Goal: Navigation & Orientation: Find specific page/section

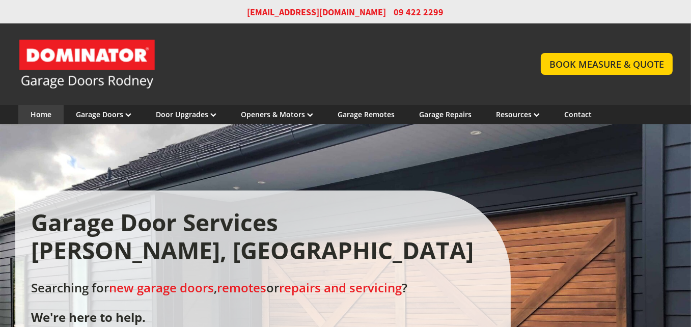
click at [36, 116] on link "Home" at bounding box center [41, 114] width 21 height 10
click at [442, 115] on link "Garage Repairs" at bounding box center [445, 114] width 52 height 10
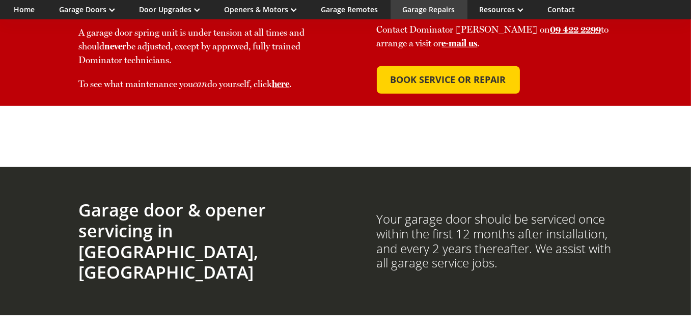
scroll to position [611, 0]
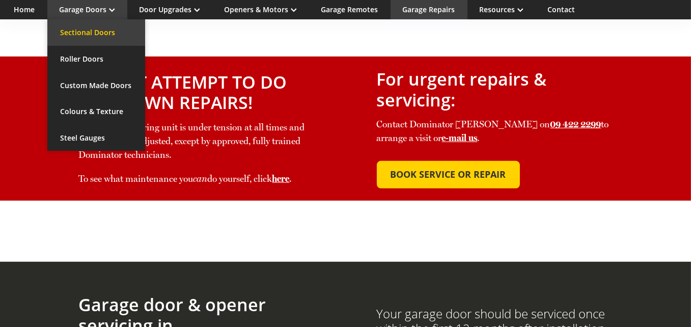
click at [89, 33] on link "Sectional Doors" at bounding box center [96, 32] width 98 height 26
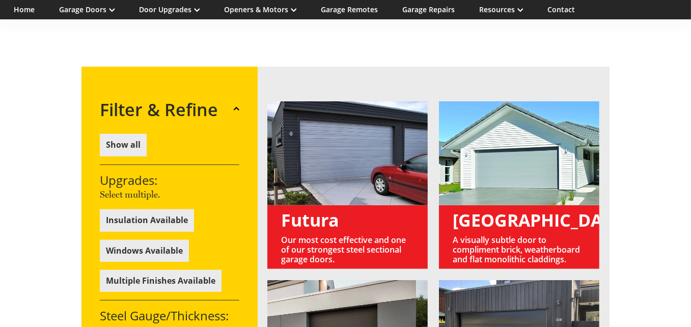
scroll to position [611, 0]
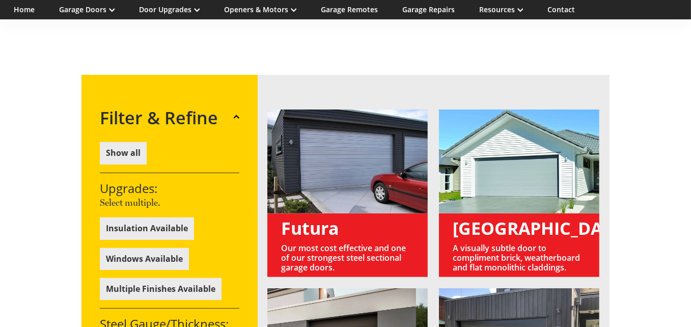
click at [483, 201] on link at bounding box center [519, 193] width 160 height 168
click at [500, 220] on link at bounding box center [519, 193] width 160 height 168
